Goal: Check status: Check status

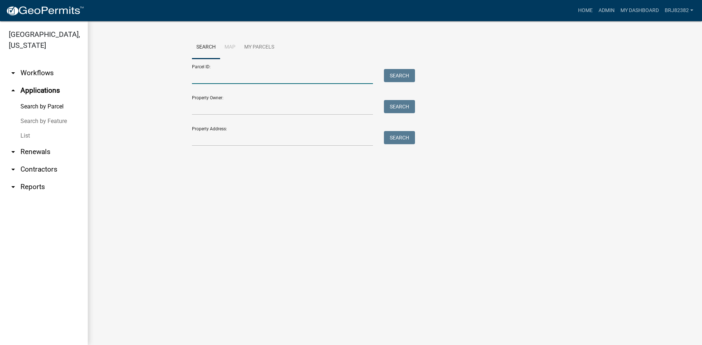
click at [199, 78] on input "Parcel ID:" at bounding box center [282, 76] width 181 height 15
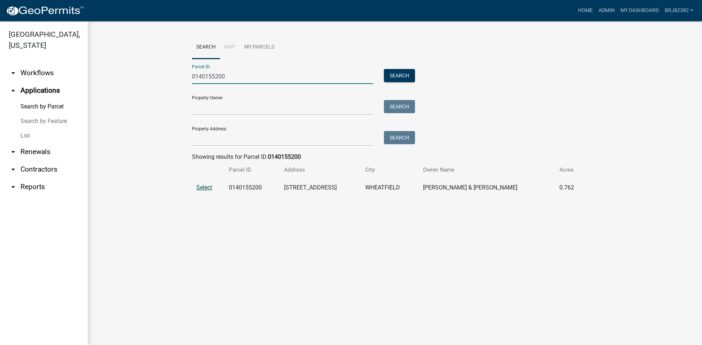
type input "0140155200"
click at [207, 189] on span "Select" at bounding box center [204, 187] width 16 height 7
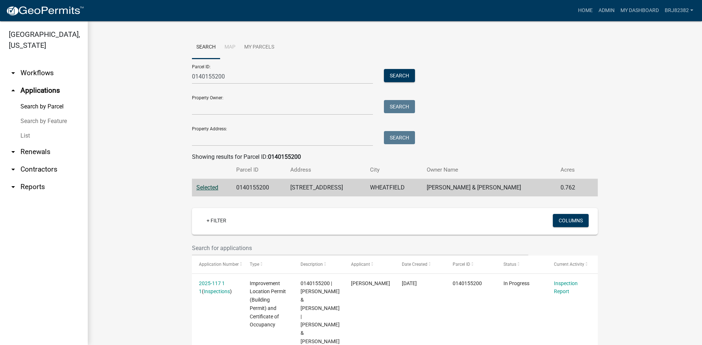
scroll to position [73, 0]
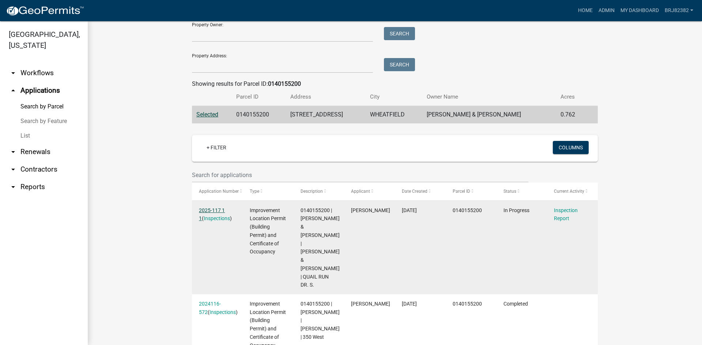
click at [212, 212] on link "2025-117 1 1" at bounding box center [212, 215] width 26 height 14
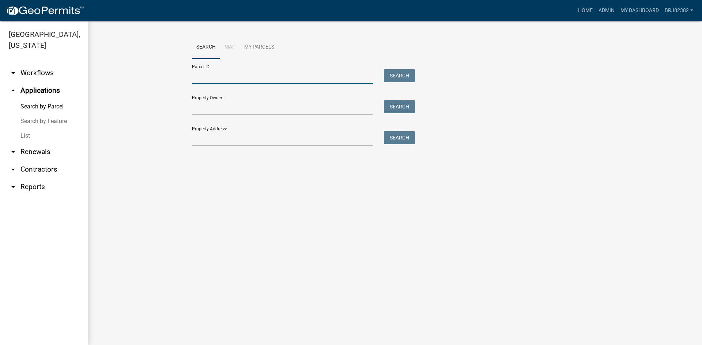
click at [221, 76] on input "Parcel ID:" at bounding box center [282, 76] width 181 height 15
click at [220, 73] on input "Parcel ID:" at bounding box center [282, 76] width 181 height 15
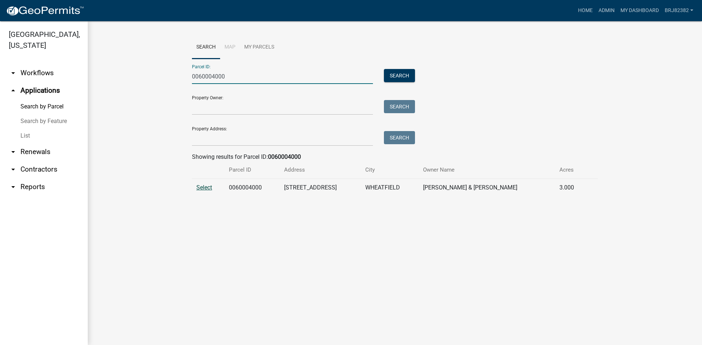
type input "0060004000"
click at [209, 186] on span "Select" at bounding box center [204, 187] width 16 height 7
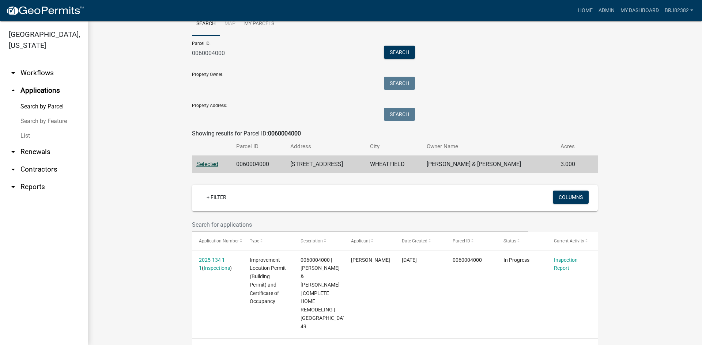
scroll to position [33, 0]
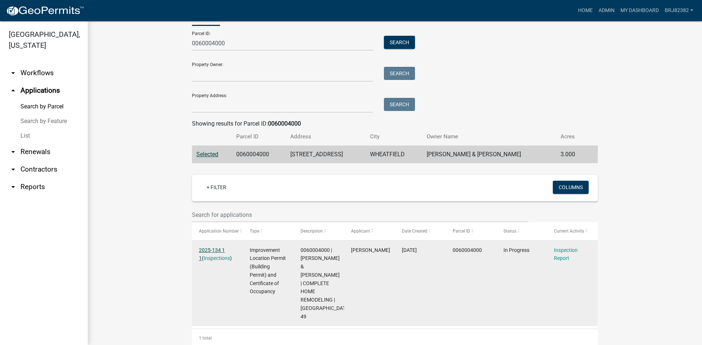
click at [221, 247] on link "2025-134 1 1" at bounding box center [212, 254] width 26 height 14
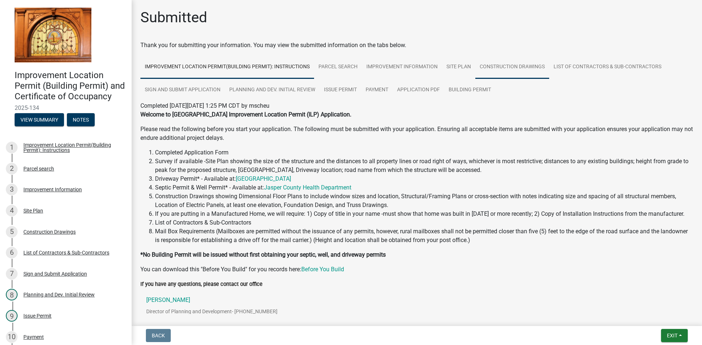
click at [527, 69] on link "Construction Drawings" at bounding box center [512, 67] width 74 height 23
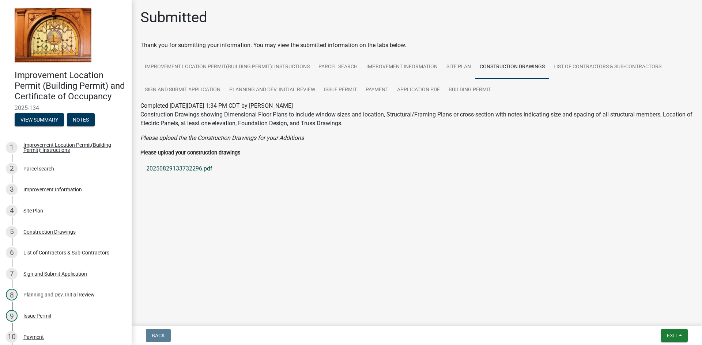
click at [162, 168] on link "20250829133732296.pdf" at bounding box center [416, 169] width 553 height 18
click at [278, 239] on main "Submitted Thank you for submitting your information. You may view the submitted…" at bounding box center [417, 161] width 570 height 323
